Goal: Task Accomplishment & Management: Complete application form

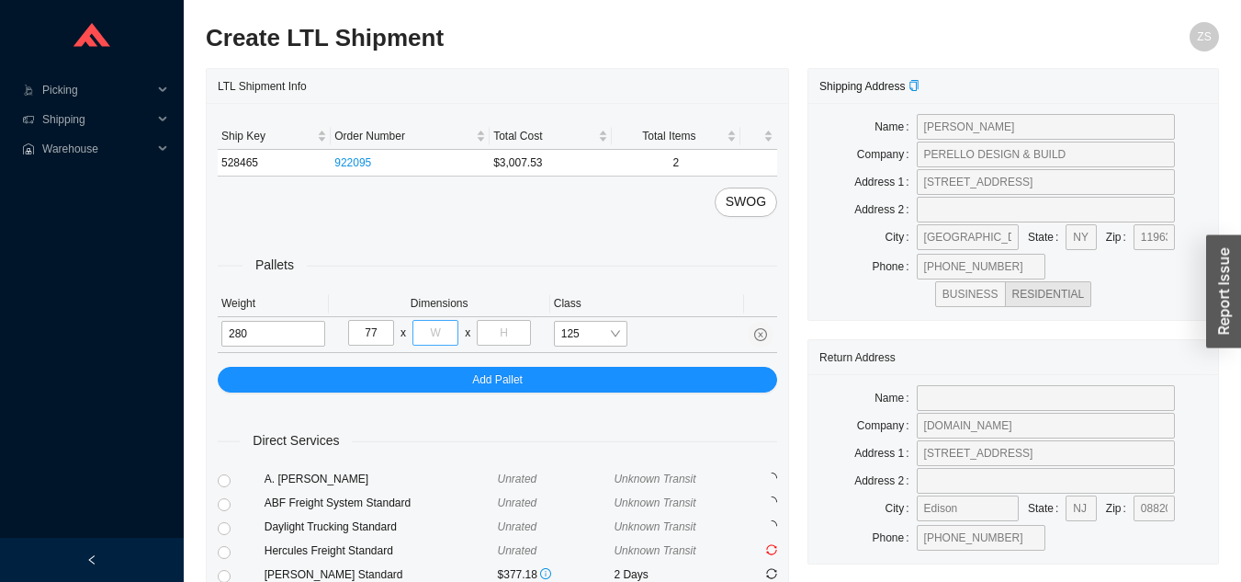
type input "77"
click at [441, 329] on input "tel" at bounding box center [436, 333] width 46 height 26
type input "40"
click at [516, 323] on input "tel" at bounding box center [503, 333] width 53 height 26
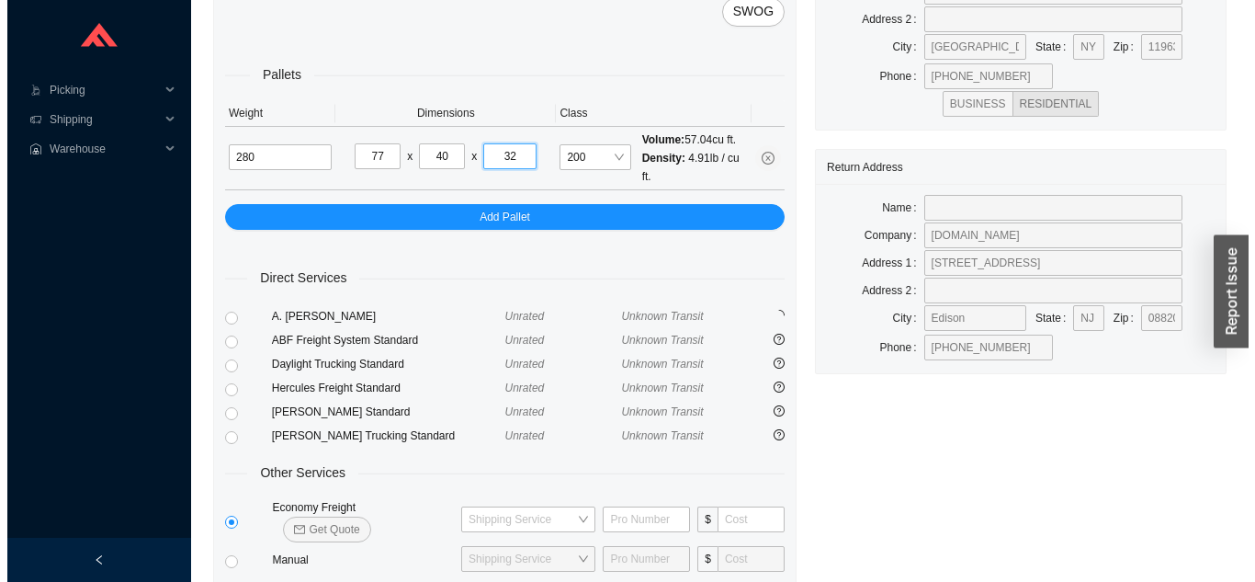
scroll to position [223, 0]
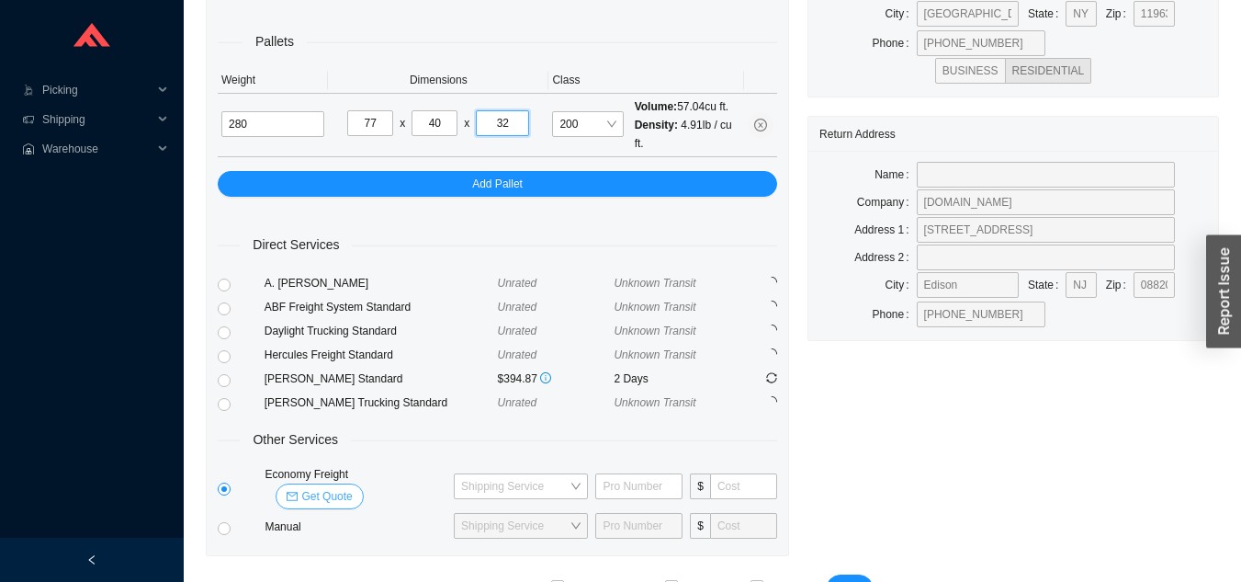
type input "32"
click at [352, 487] on span "Get Quote" at bounding box center [326, 496] width 51 height 18
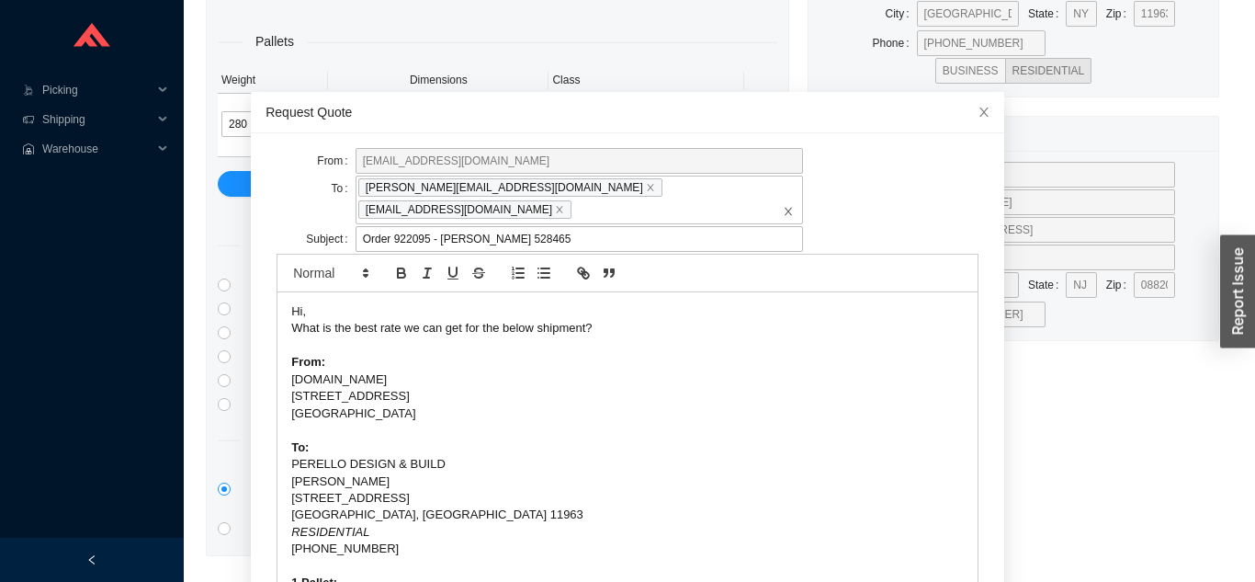
scroll to position [65, 0]
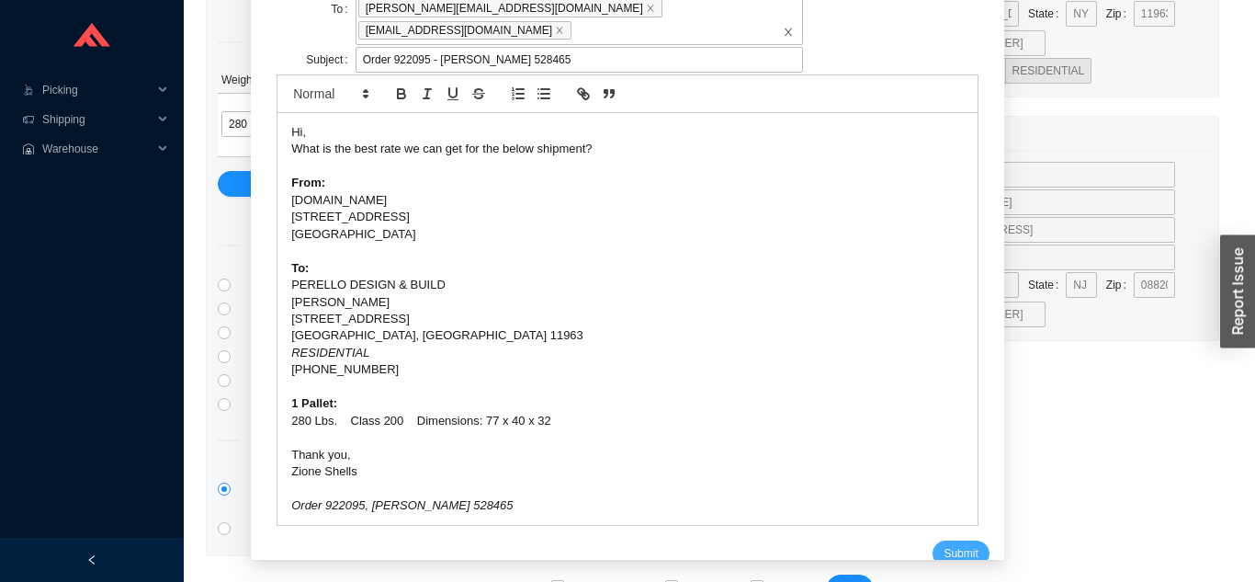
click at [944, 544] on span "Submit" at bounding box center [961, 553] width 34 height 18
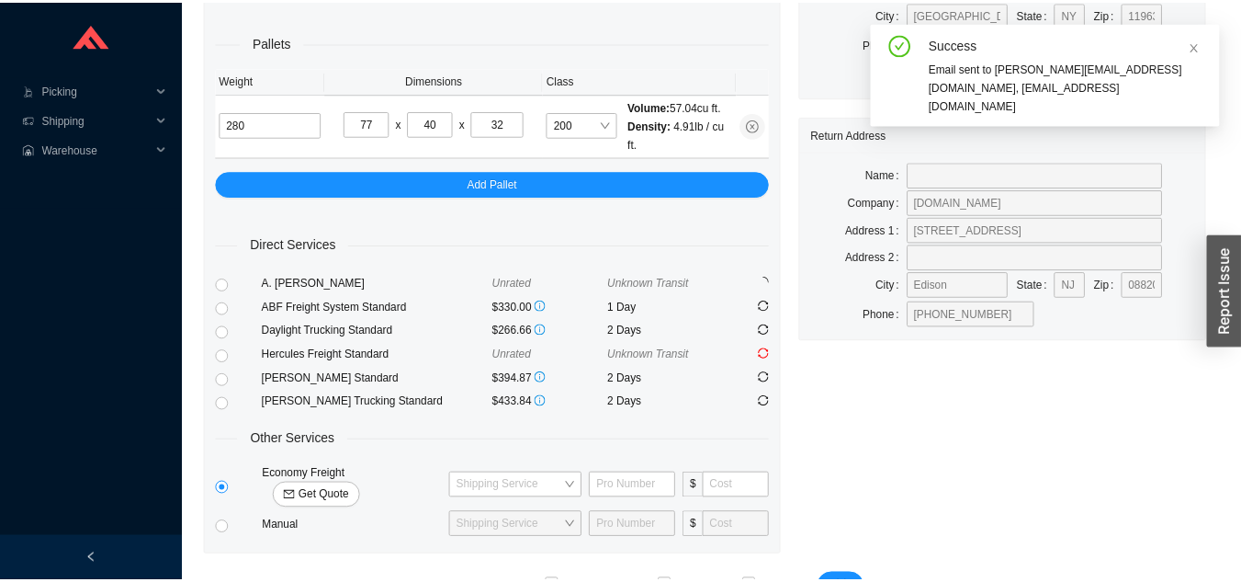
scroll to position [22, 0]
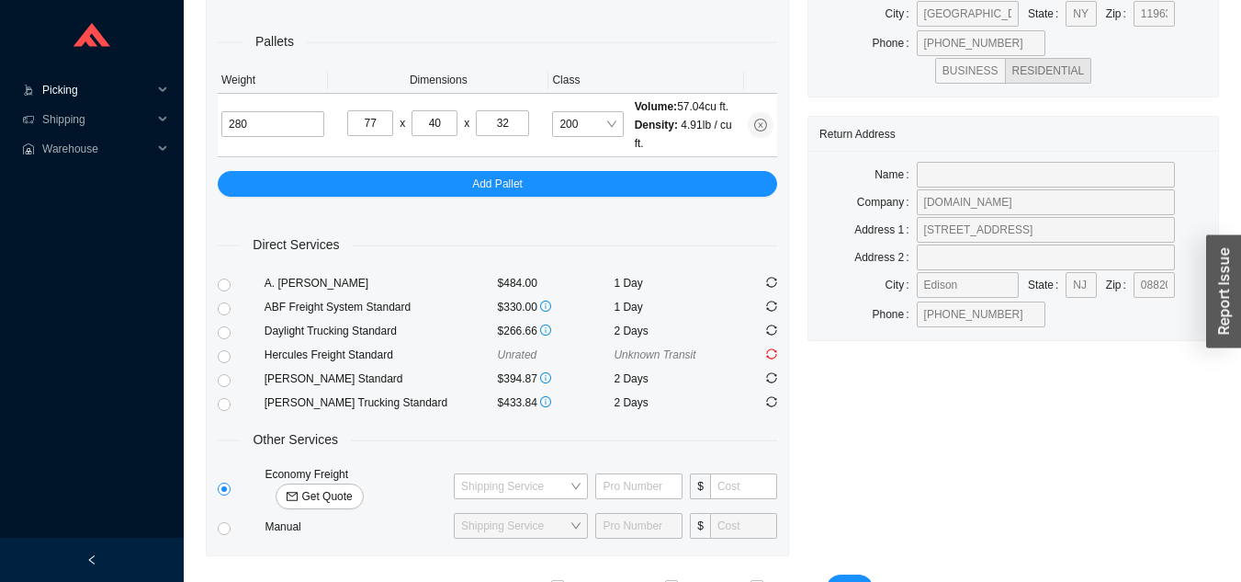
click at [70, 98] on span "Picking" at bounding box center [97, 89] width 110 height 29
click at [91, 126] on link "Start Pick" at bounding box center [67, 119] width 47 height 13
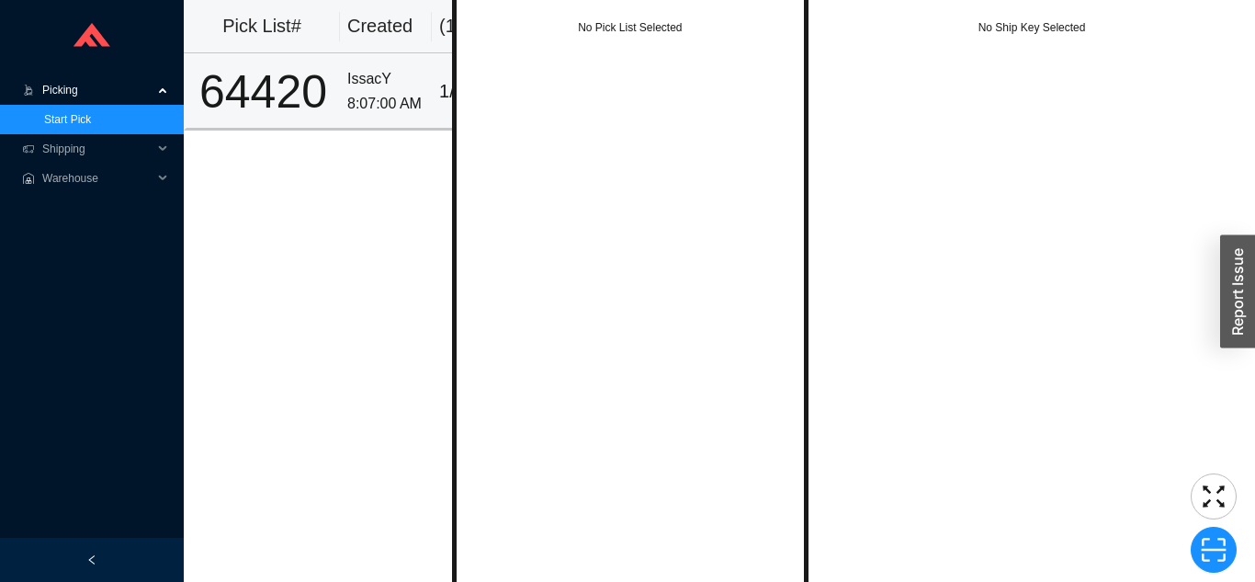
click at [356, 71] on div "IssacY" at bounding box center [385, 79] width 77 height 25
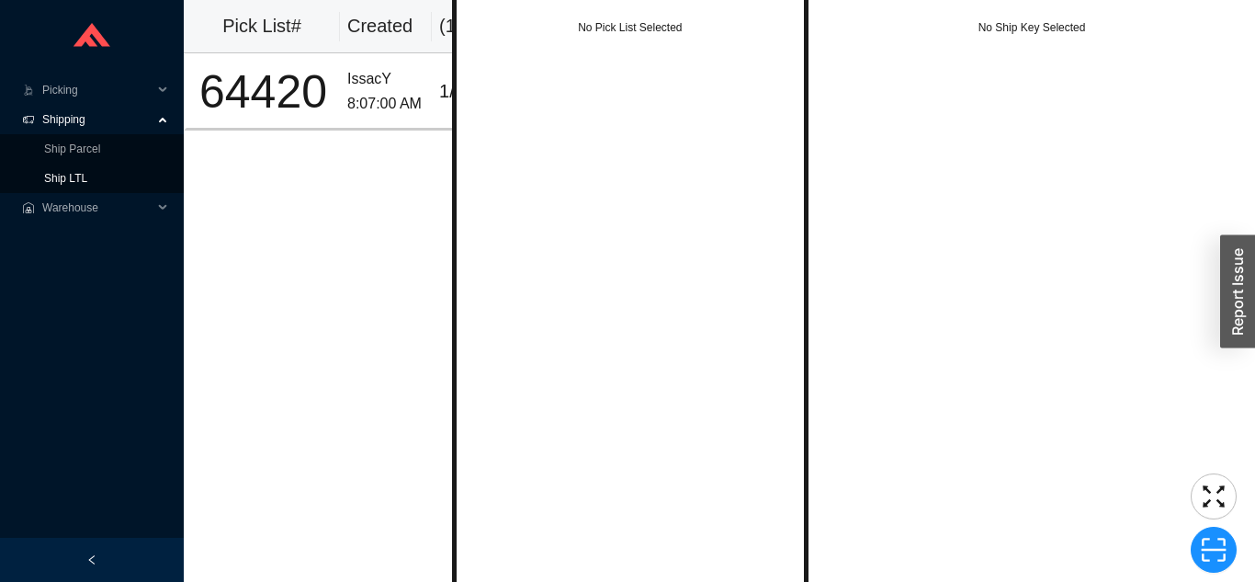
click at [87, 185] on link "Ship LTL" at bounding box center [65, 178] width 43 height 13
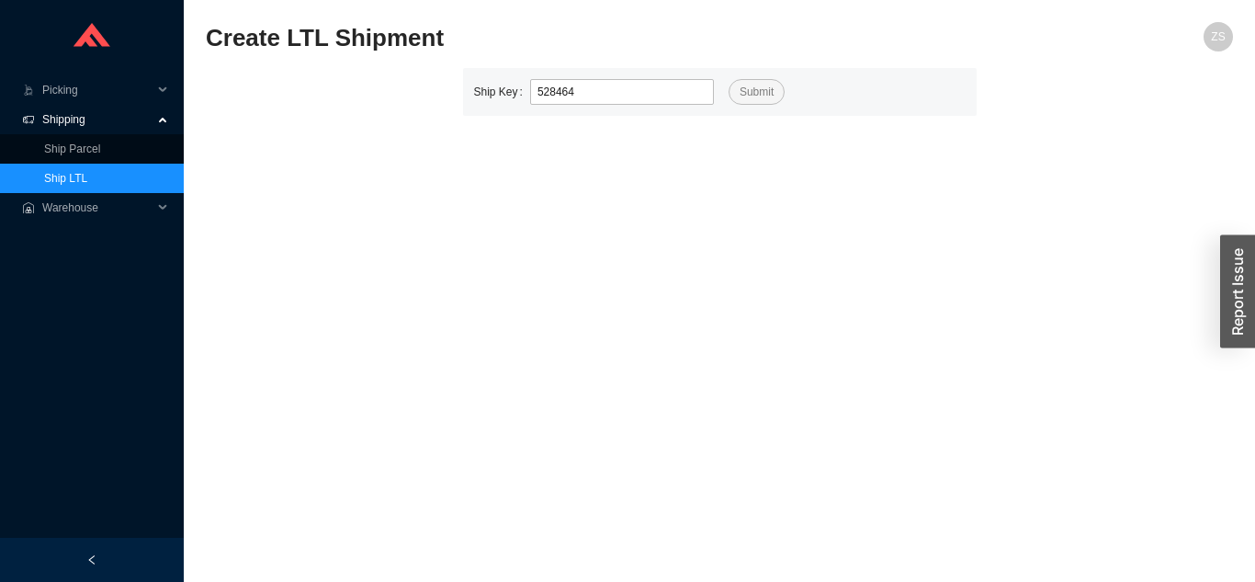
type input "528464"
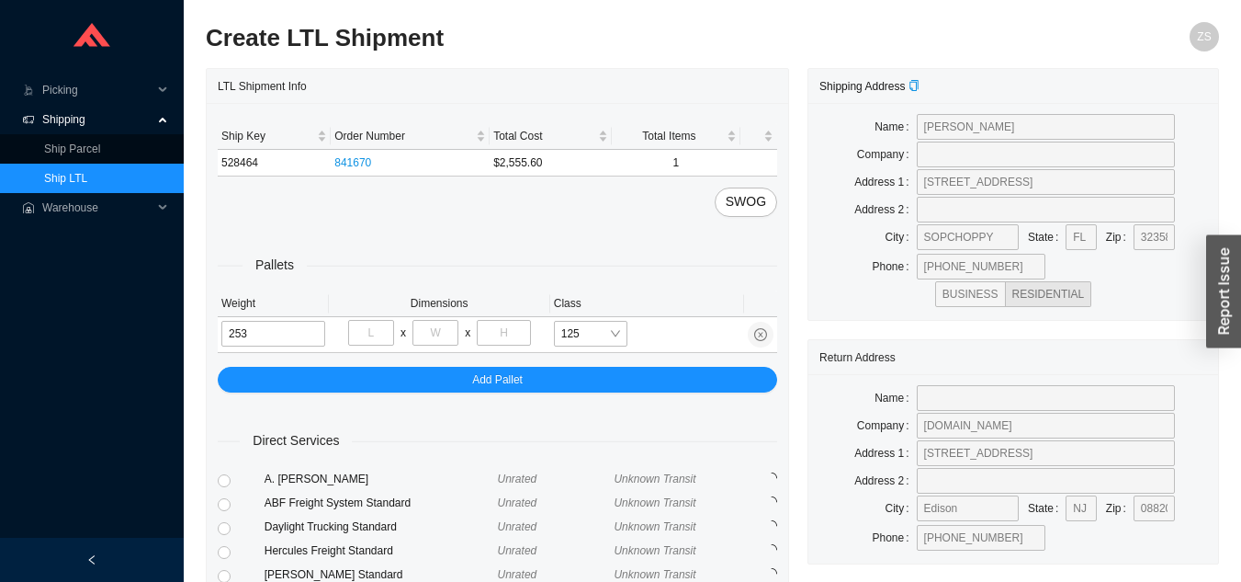
type input "253"
click at [375, 329] on input "tel" at bounding box center [371, 333] width 46 height 26
type input "40"
click at [450, 323] on input "tel" at bounding box center [436, 333] width 46 height 26
type input "77"
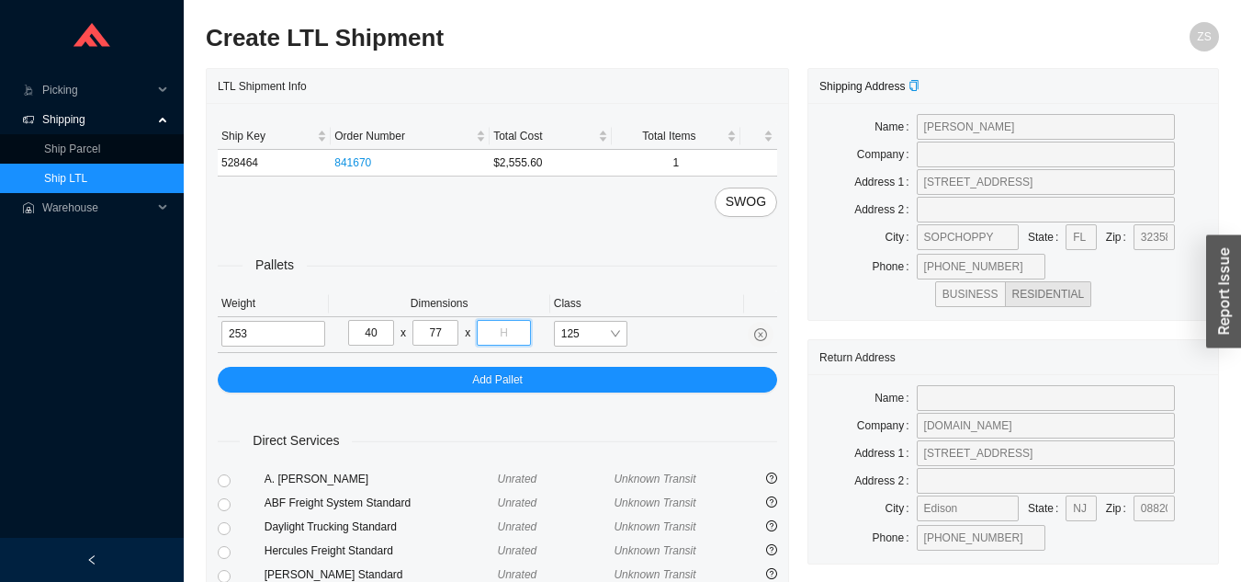
click at [521, 327] on input "tel" at bounding box center [503, 333] width 53 height 26
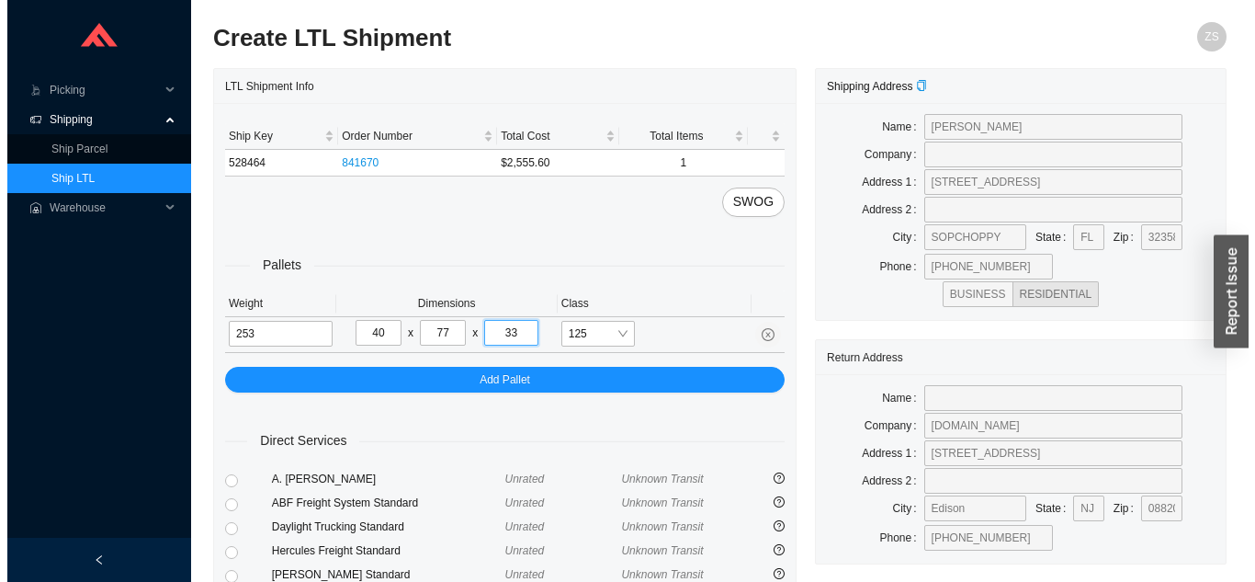
scroll to position [223, 0]
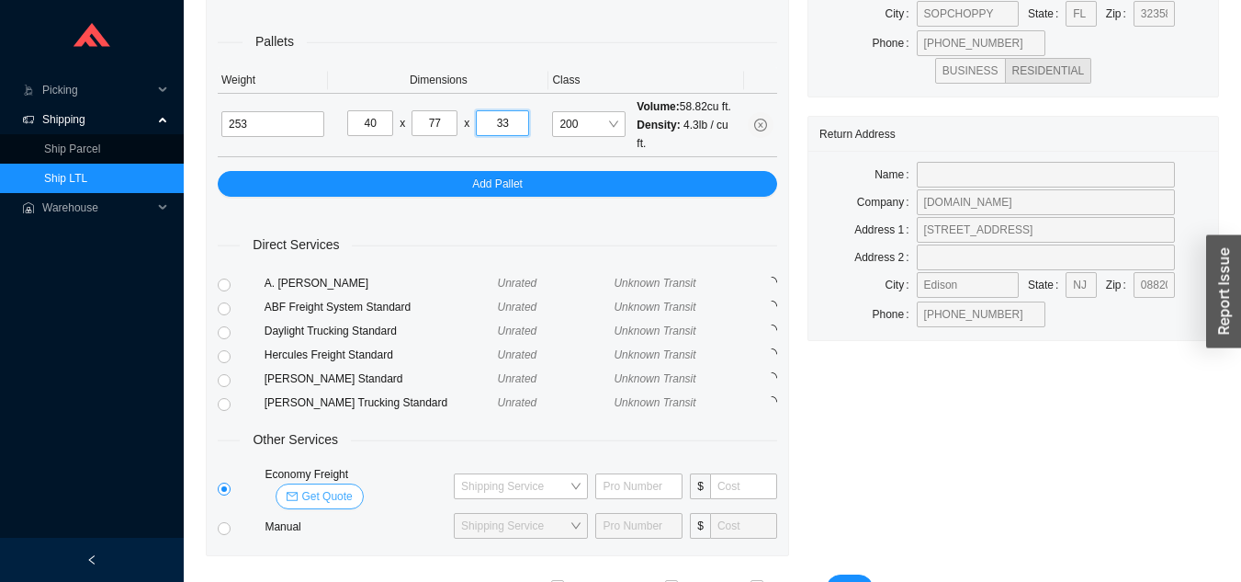
type input "33"
click at [352, 487] on span "Get Quote" at bounding box center [326, 496] width 51 height 18
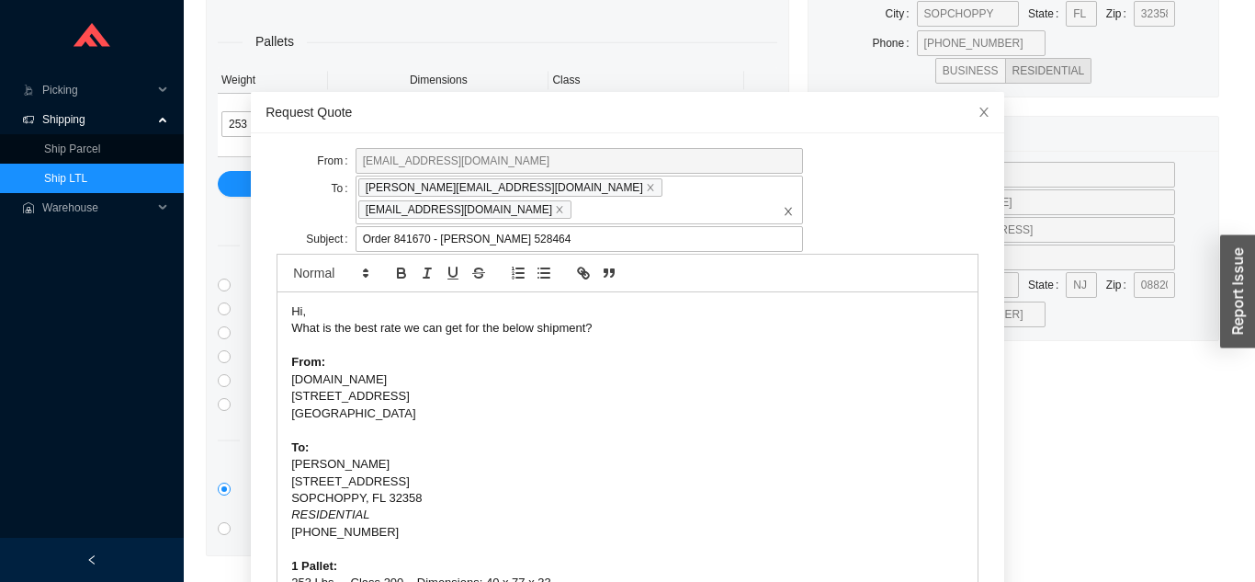
scroll to position [49, 0]
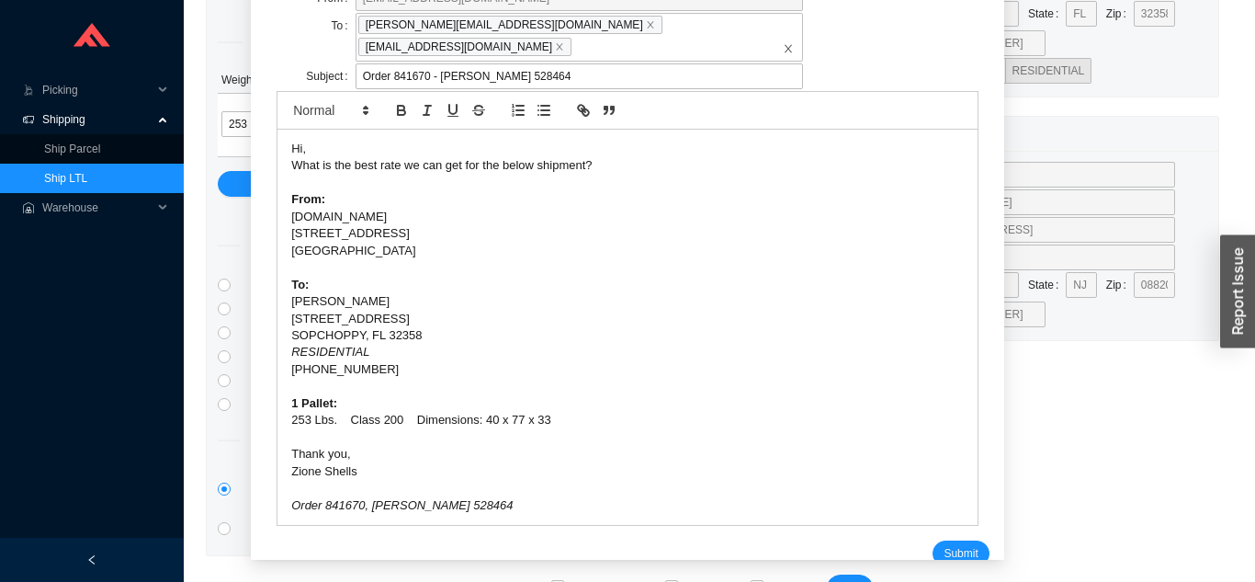
click at [944, 544] on span "Submit" at bounding box center [961, 553] width 34 height 18
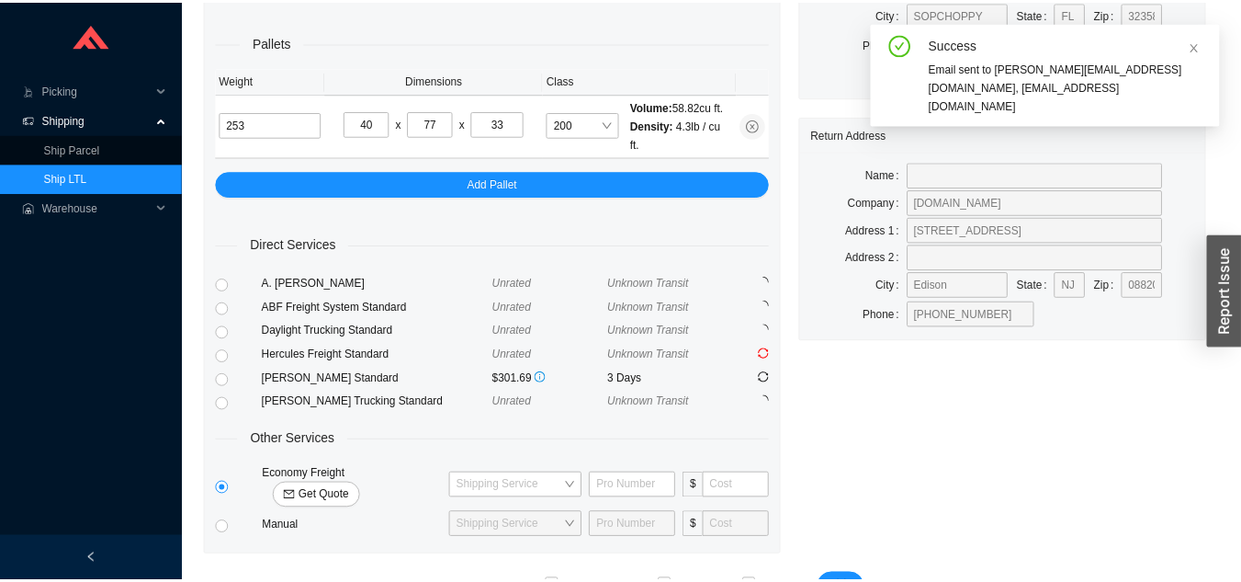
scroll to position [22, 0]
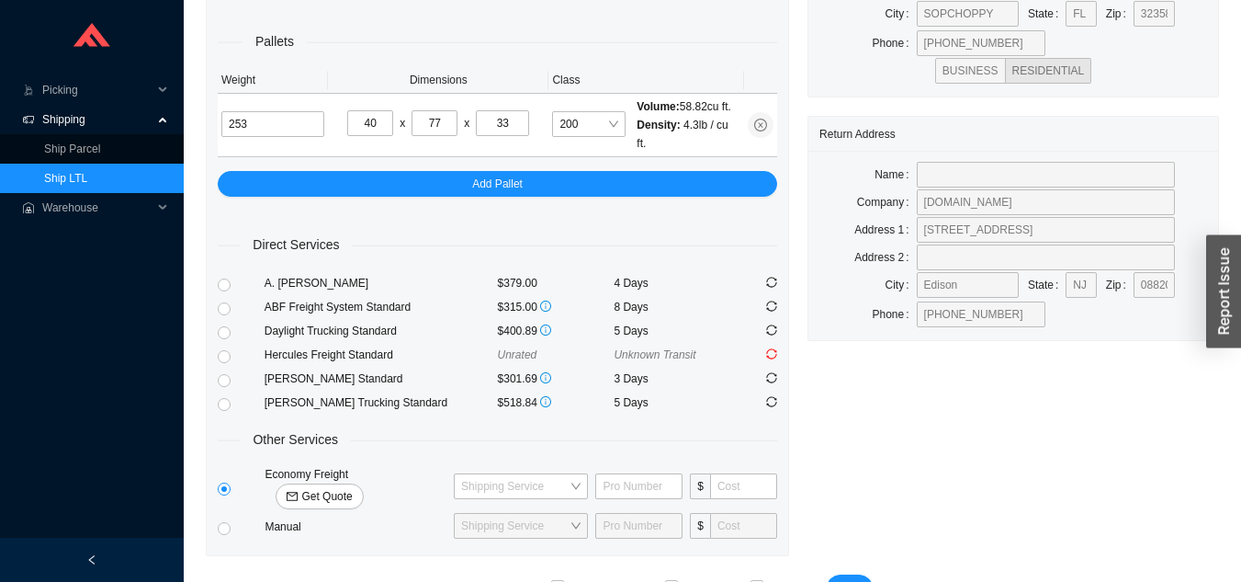
click at [87, 175] on link "Ship LTL" at bounding box center [65, 178] width 43 height 13
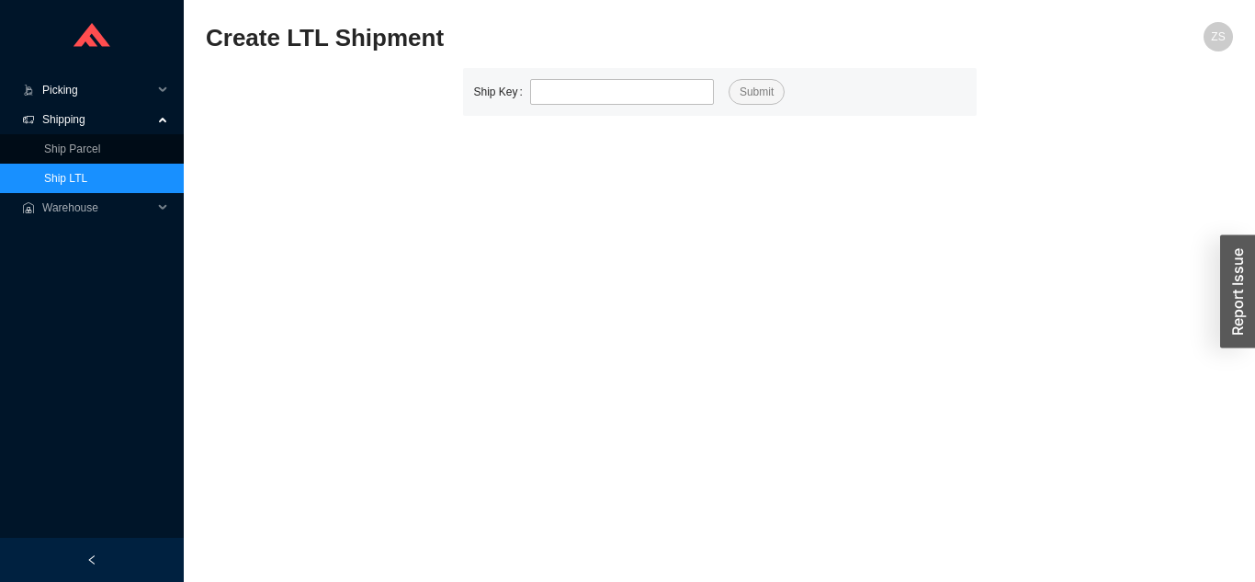
click at [72, 85] on span "Picking" at bounding box center [97, 89] width 110 height 29
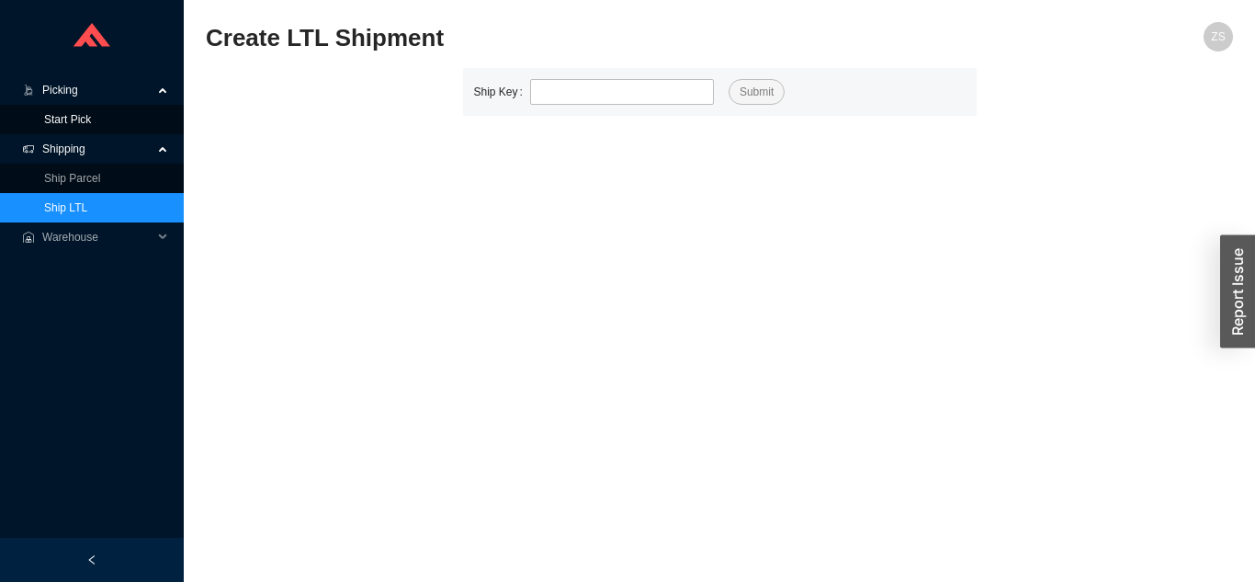
click at [62, 121] on link "Start Pick" at bounding box center [67, 119] width 47 height 13
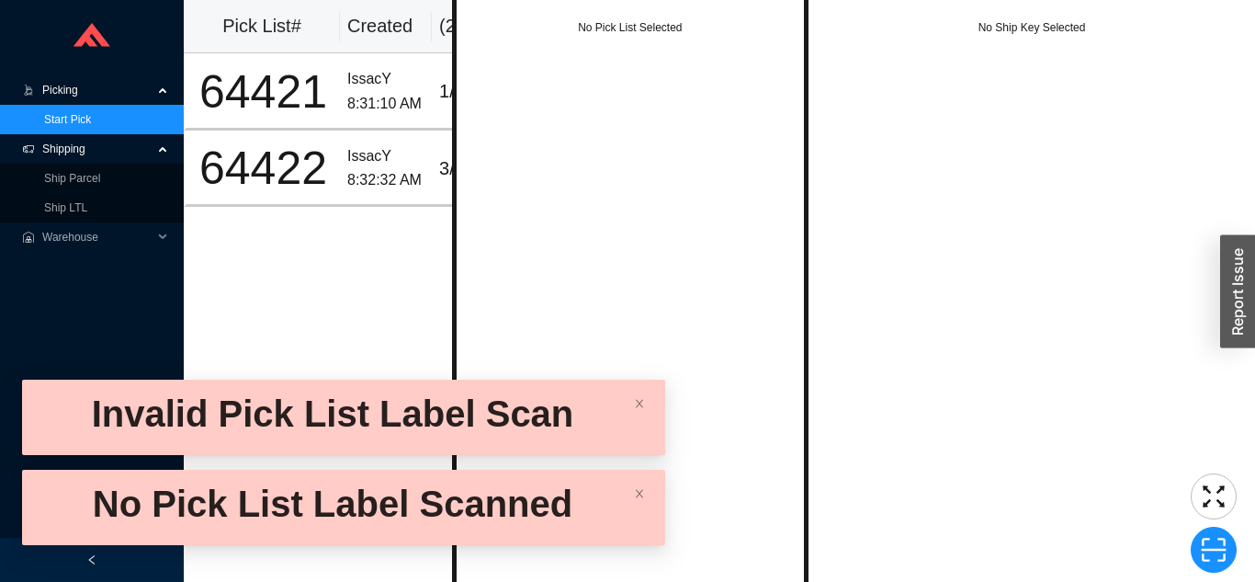
click at [72, 85] on span "Picking" at bounding box center [97, 89] width 110 height 29
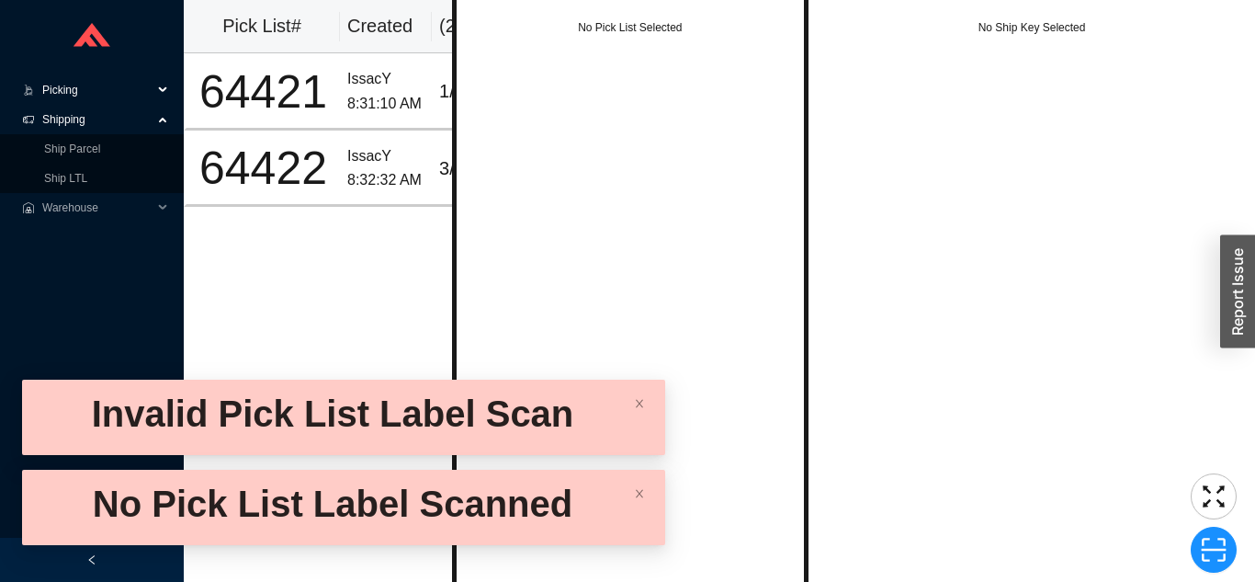
click at [74, 75] on span "Picking" at bounding box center [97, 89] width 110 height 29
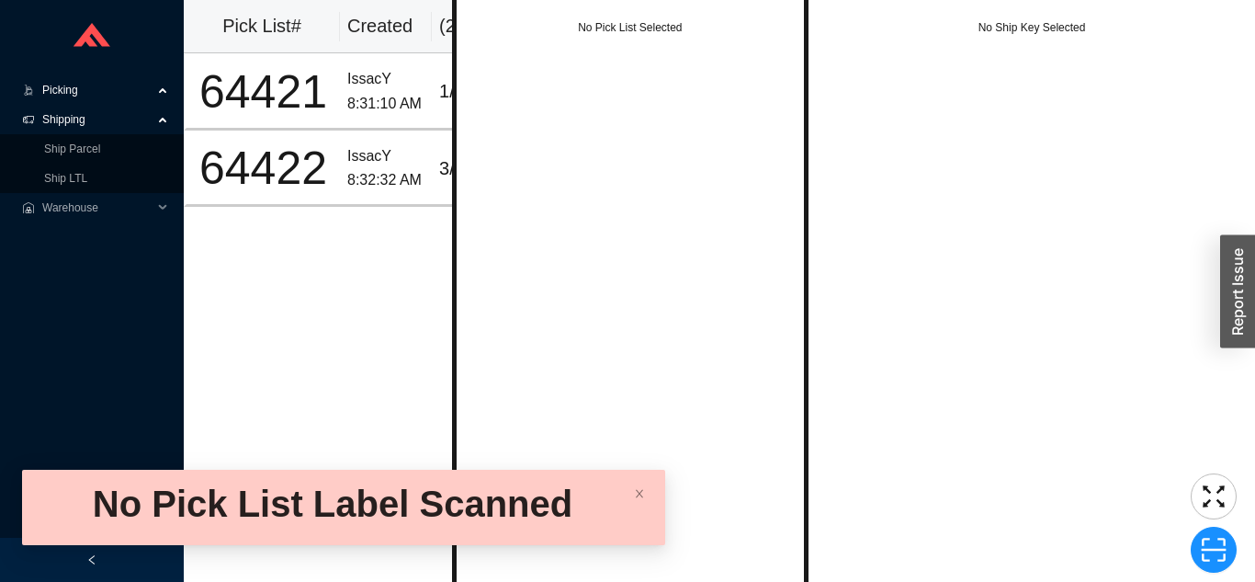
click at [86, 97] on span "Picking" at bounding box center [97, 89] width 110 height 29
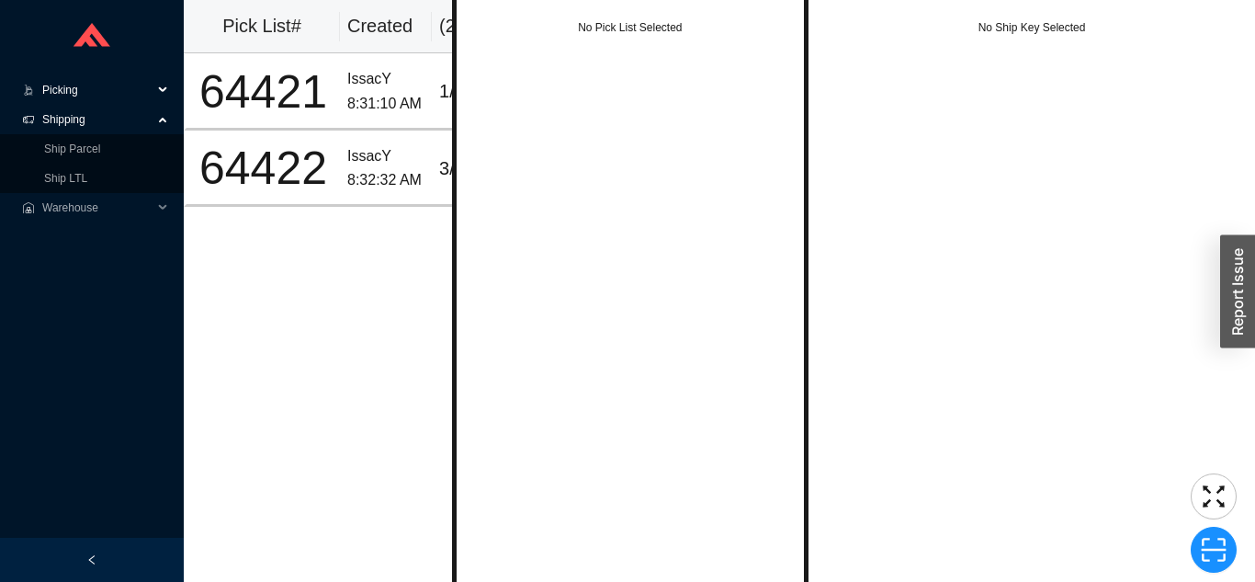
click at [89, 81] on span "Picking" at bounding box center [97, 89] width 110 height 29
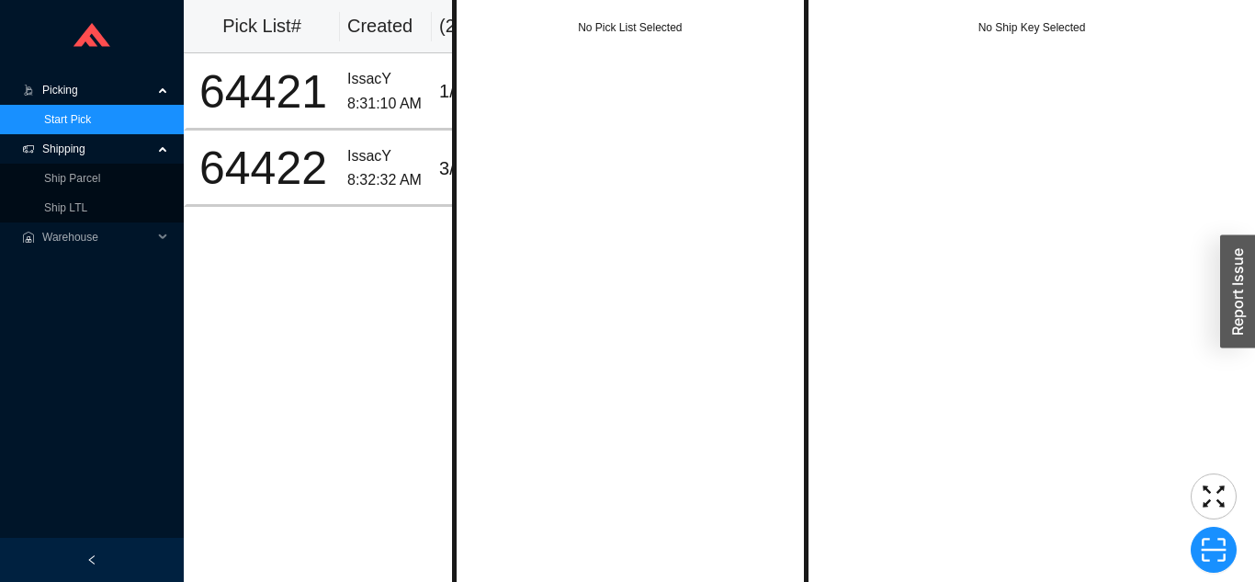
click at [86, 119] on link "Start Pick" at bounding box center [67, 119] width 47 height 13
click at [85, 201] on link "Ship LTL" at bounding box center [65, 207] width 43 height 13
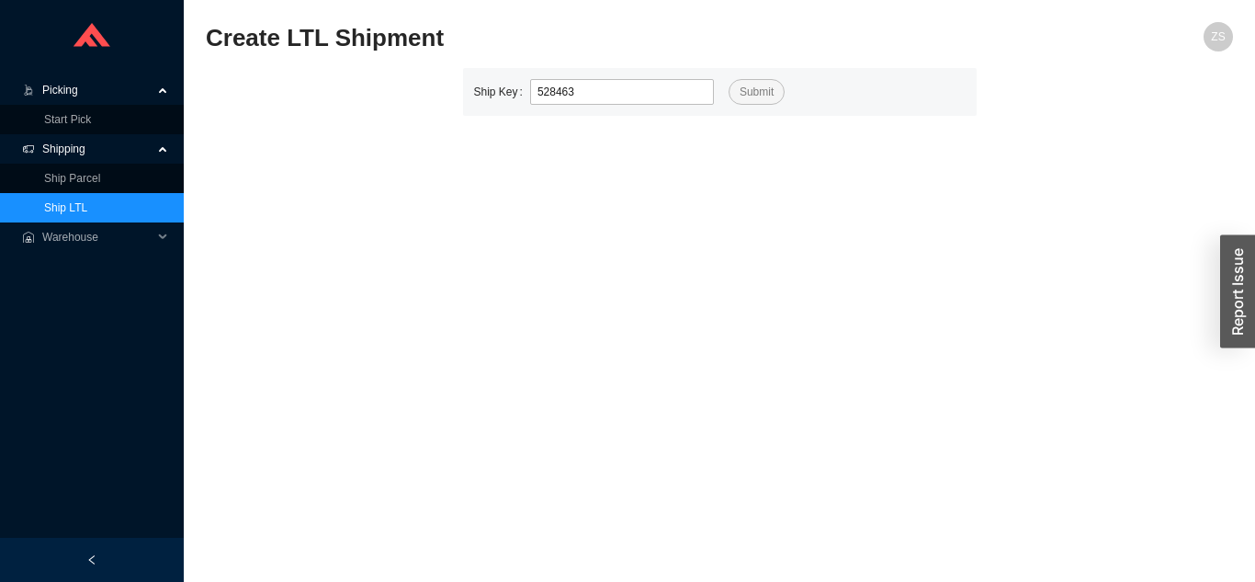
type input "528463"
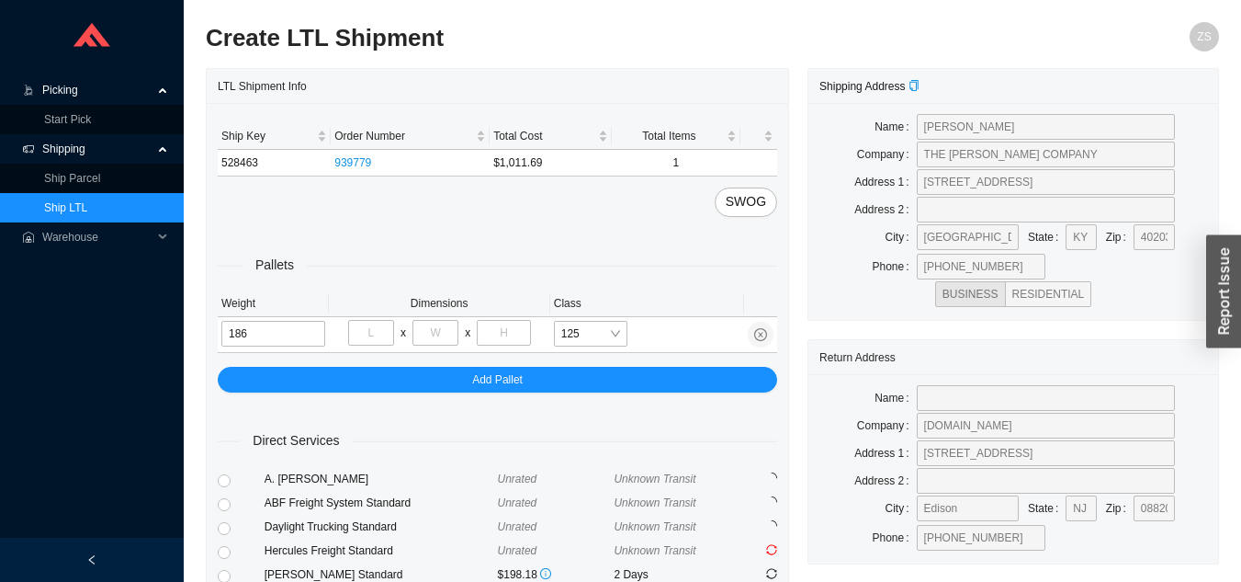
type input "186"
click at [379, 335] on input "tel" at bounding box center [371, 333] width 46 height 26
click at [444, 327] on input "tel" at bounding box center [436, 333] width 46 height 26
type input "32"
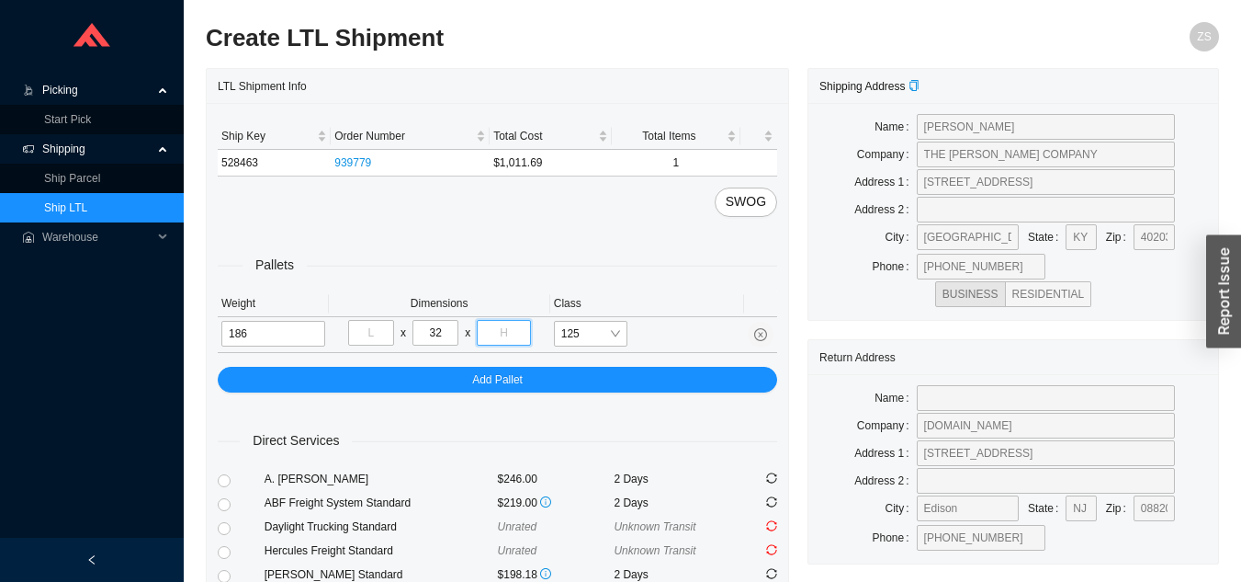
click at [512, 323] on input "tel" at bounding box center [503, 333] width 53 height 26
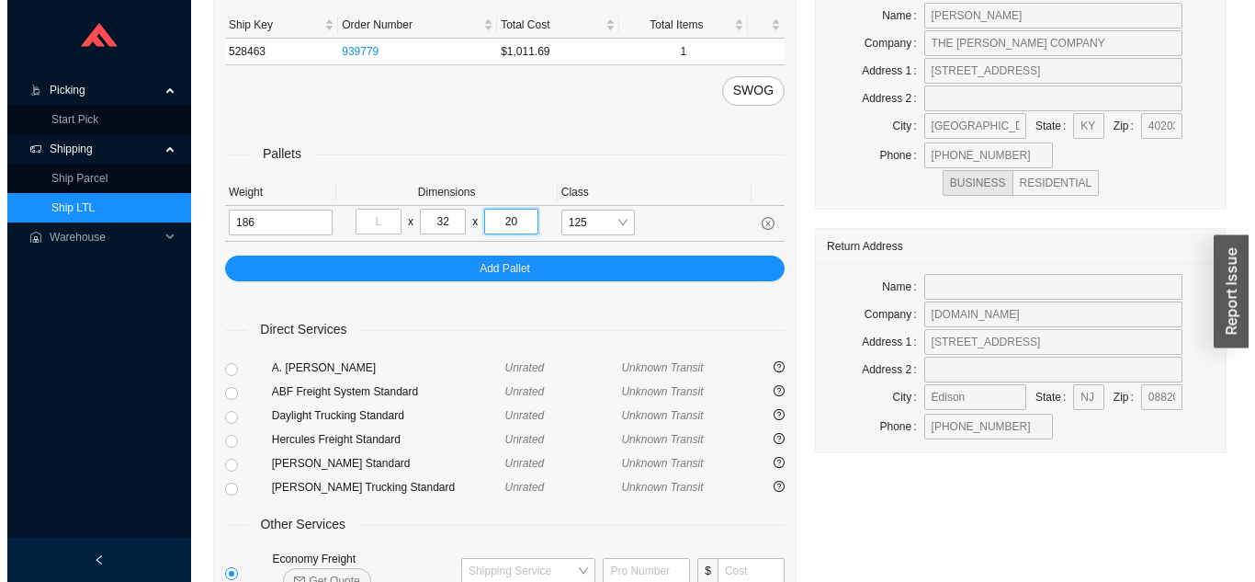
scroll to position [223, 0]
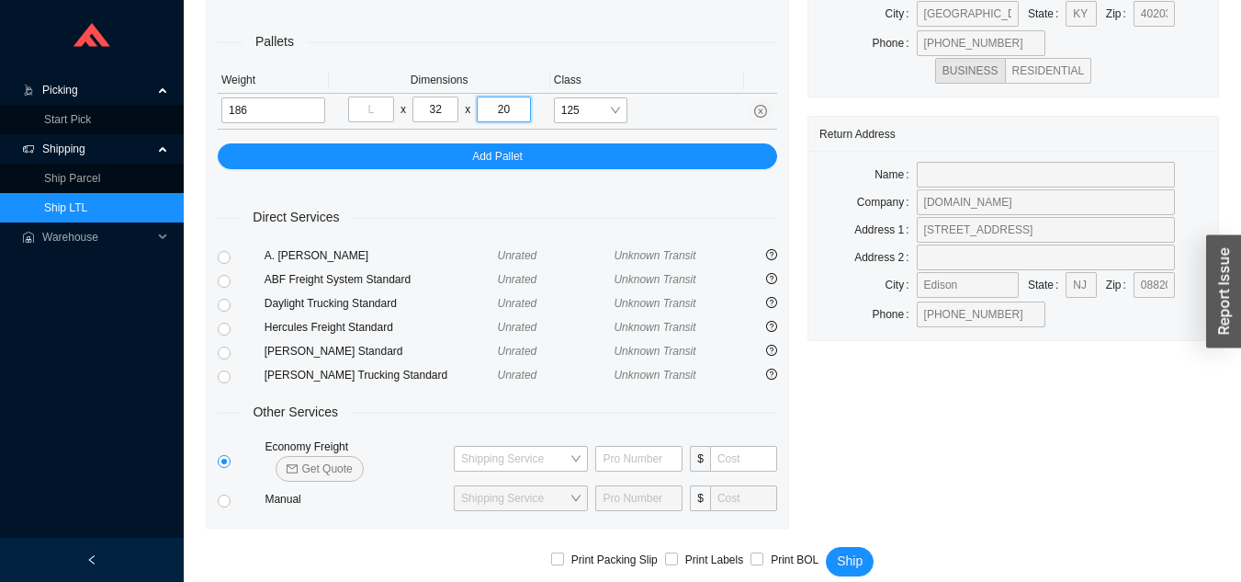
type input "20"
click at [375, 104] on input "tel" at bounding box center [371, 109] width 46 height 26
type input "48"
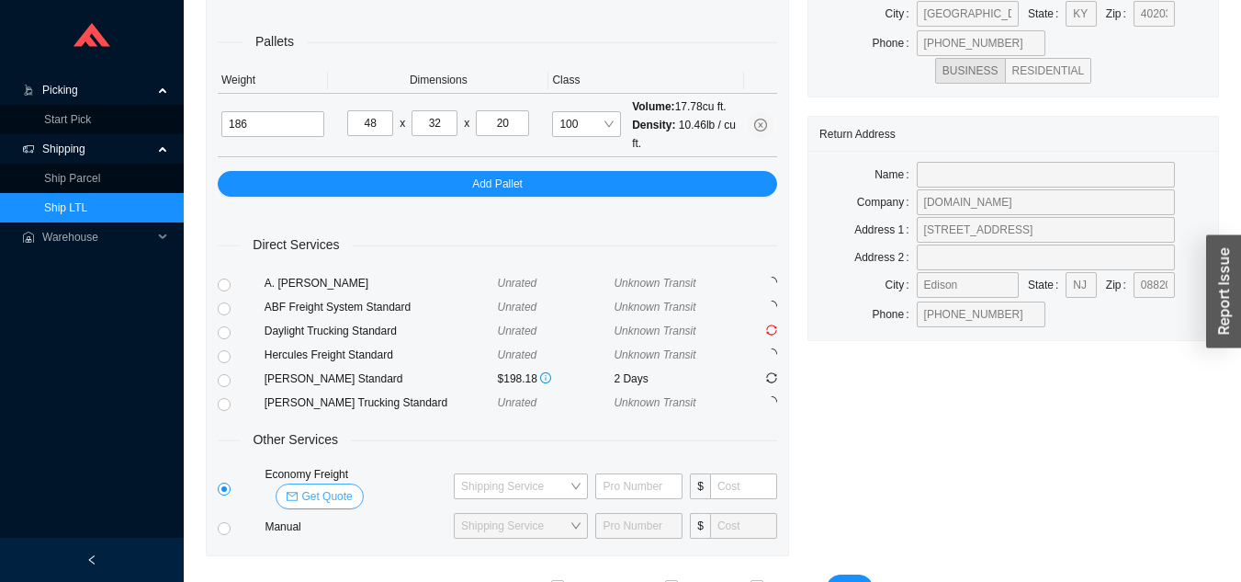
click at [352, 487] on span "Get Quote" at bounding box center [326, 496] width 51 height 18
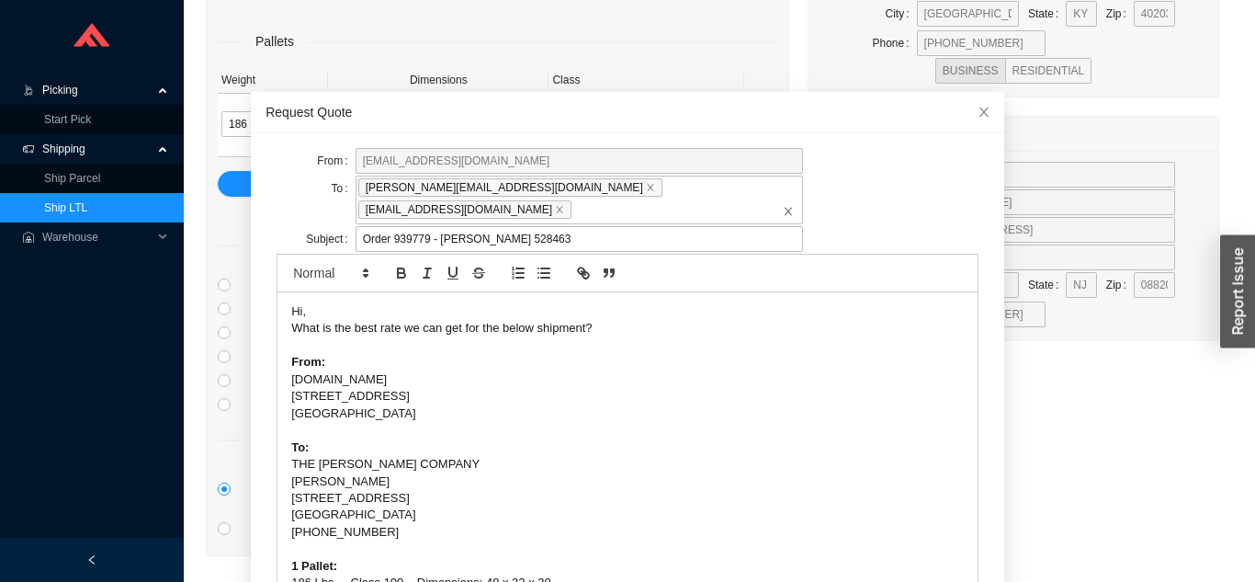
scroll to position [49, 0]
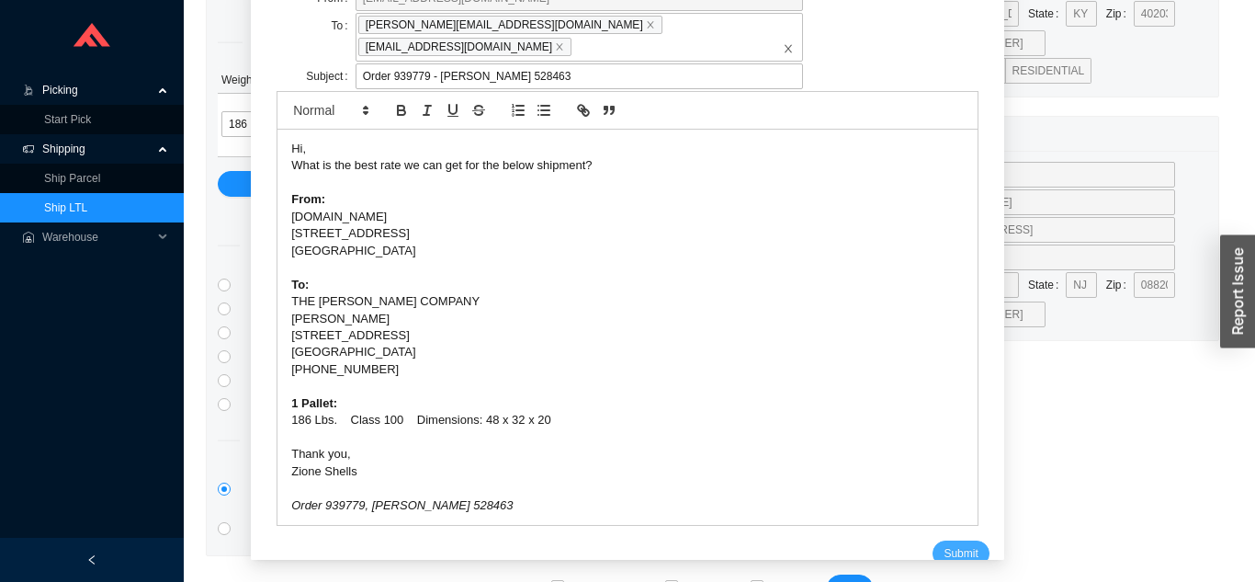
click at [944, 544] on span "Submit" at bounding box center [961, 553] width 34 height 18
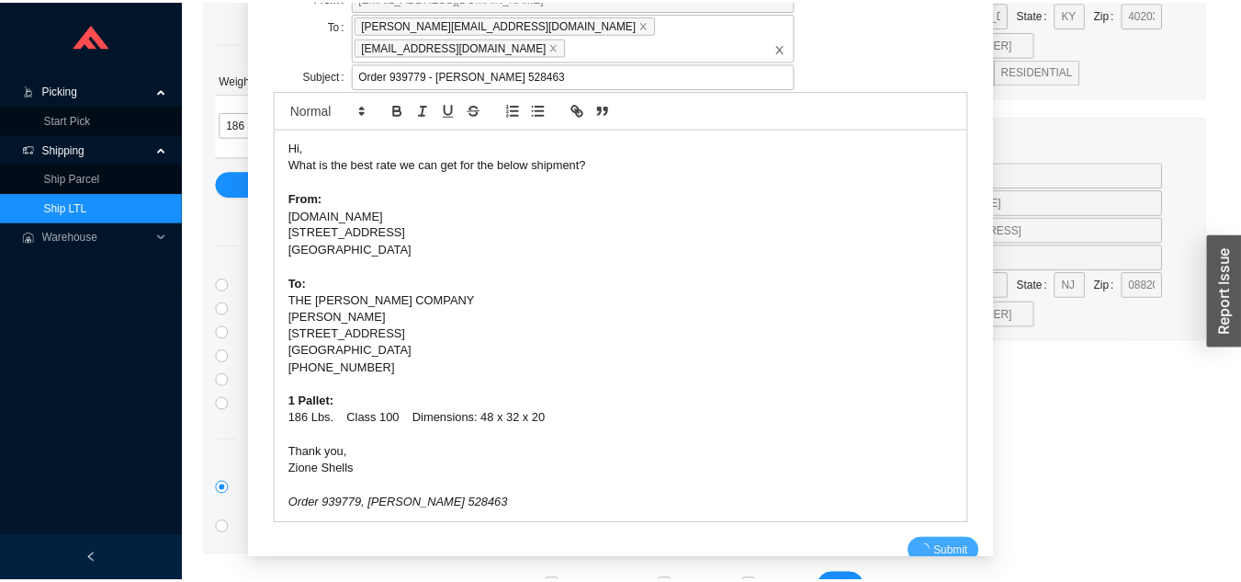
scroll to position [22, 0]
